Goal: Information Seeking & Learning: Learn about a topic

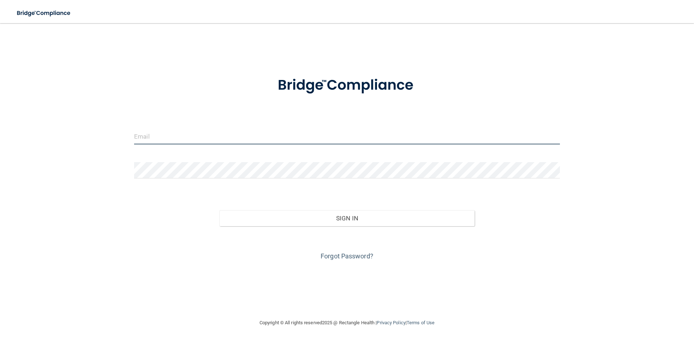
click at [155, 135] on input "email" at bounding box center [347, 136] width 426 height 16
type input "[PERSON_NAME][EMAIL_ADDRESS][PERSON_NAME][DOMAIN_NAME]"
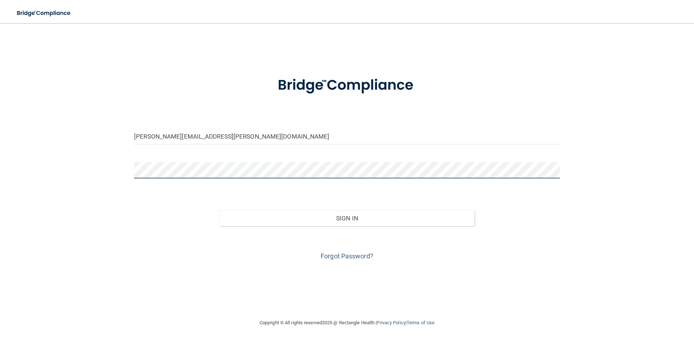
click at [219, 210] on button "Sign In" at bounding box center [347, 218] width 256 height 16
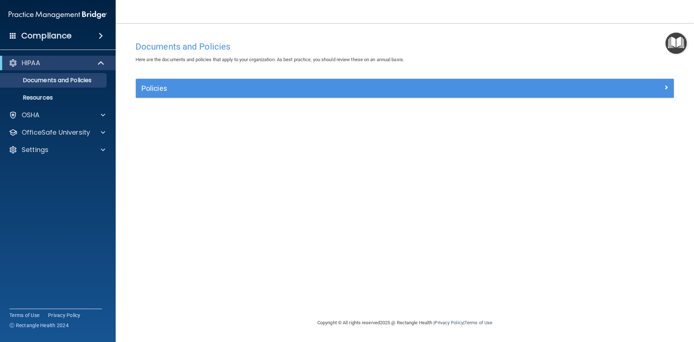
click at [55, 33] on h4 "Compliance" at bounding box center [46, 36] width 50 height 10
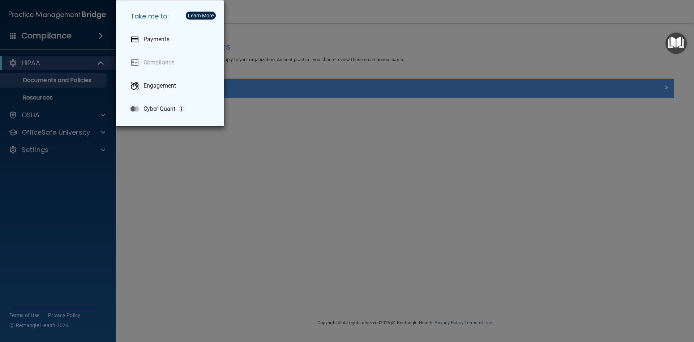
click at [55, 33] on div "Take me to: Payments Compliance Engagement Cyber Quant" at bounding box center [347, 171] width 694 height 342
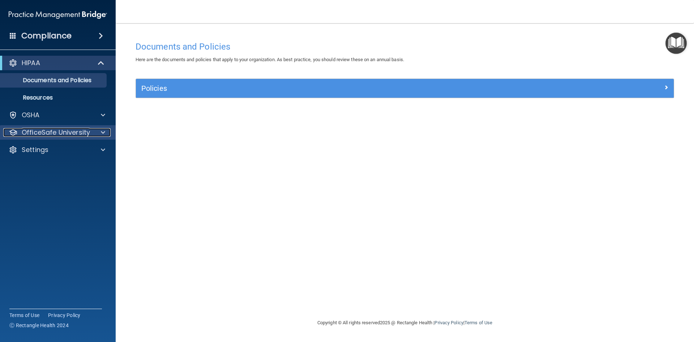
click at [82, 134] on p "OfficeSafe University" at bounding box center [56, 132] width 68 height 9
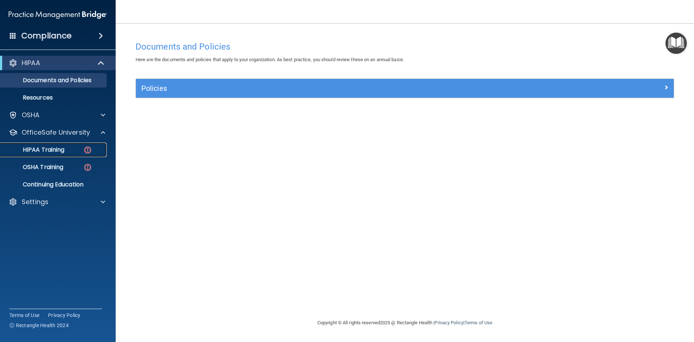
click at [51, 147] on p "HIPAA Training" at bounding box center [35, 149] width 60 height 7
